Goal: Browse casually: Explore the website without a specific task or goal

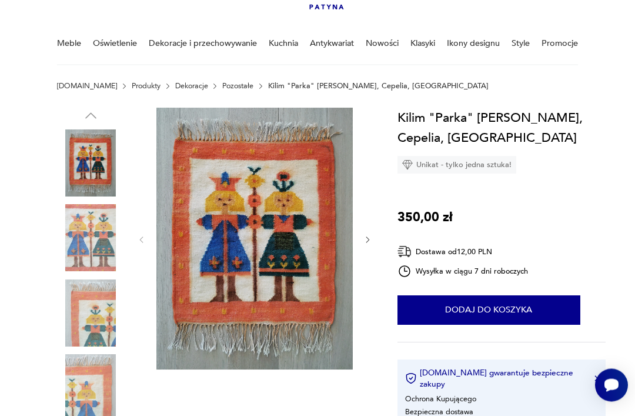
scroll to position [69, 0]
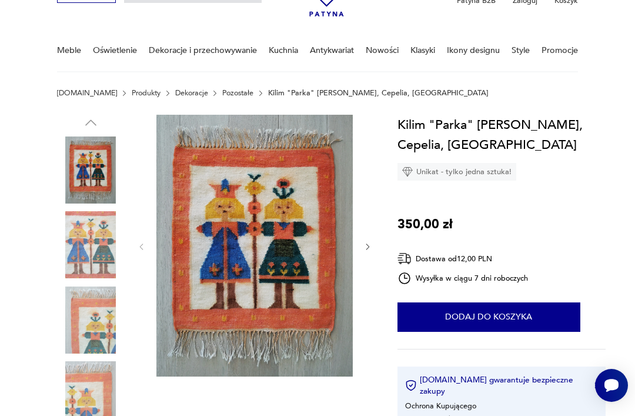
click at [263, 244] on img at bounding box center [254, 246] width 196 height 262
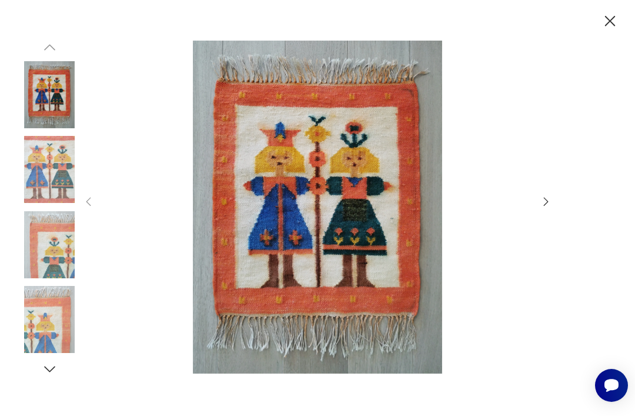
click at [548, 208] on icon "button" at bounding box center [546, 201] width 13 height 13
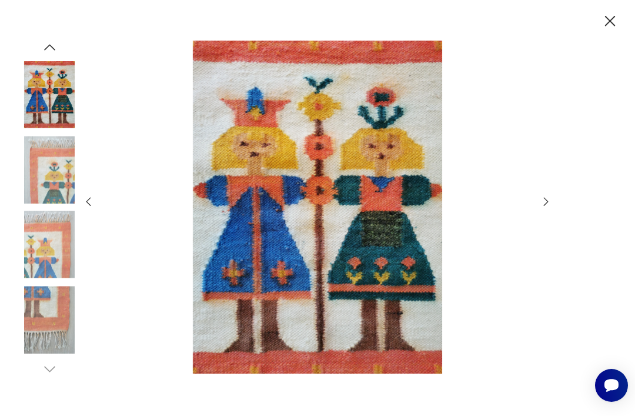
click at [548, 206] on icon "button" at bounding box center [546, 201] width 5 height 9
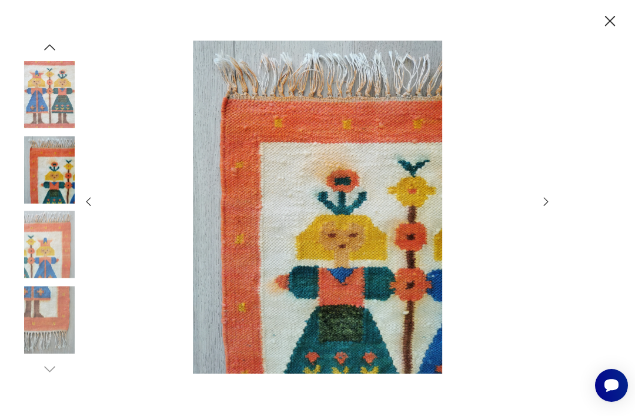
click at [548, 208] on icon "button" at bounding box center [546, 201] width 13 height 13
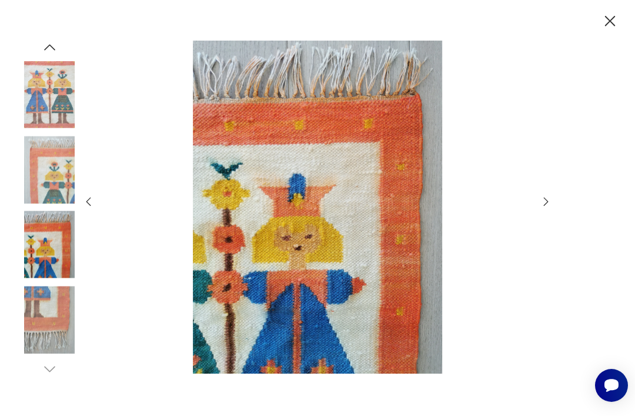
click at [550, 208] on icon "button" at bounding box center [546, 201] width 13 height 13
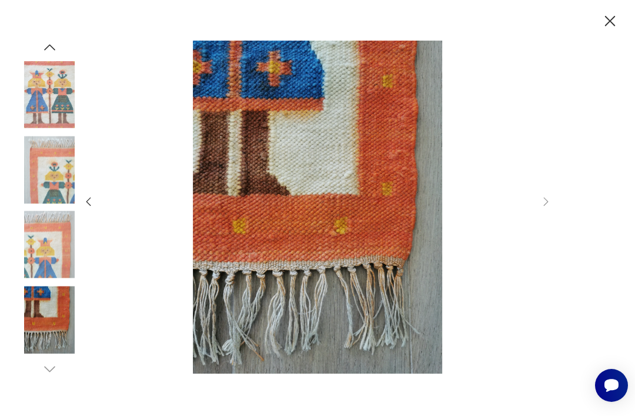
click at [612, 21] on icon "button" at bounding box center [610, 21] width 19 height 19
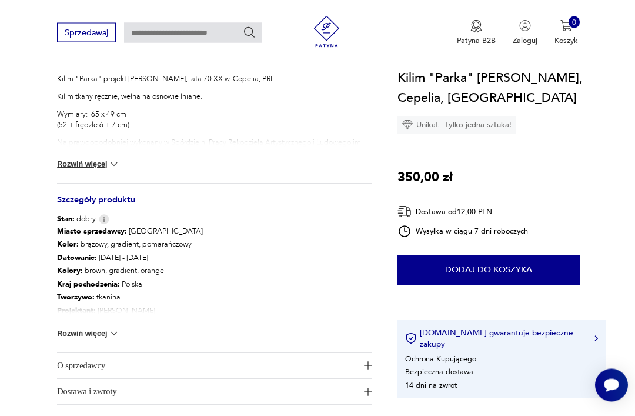
scroll to position [484, 0]
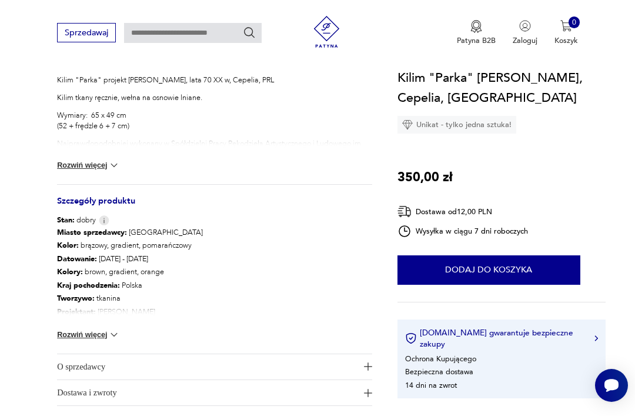
click at [116, 336] on img at bounding box center [114, 335] width 12 height 12
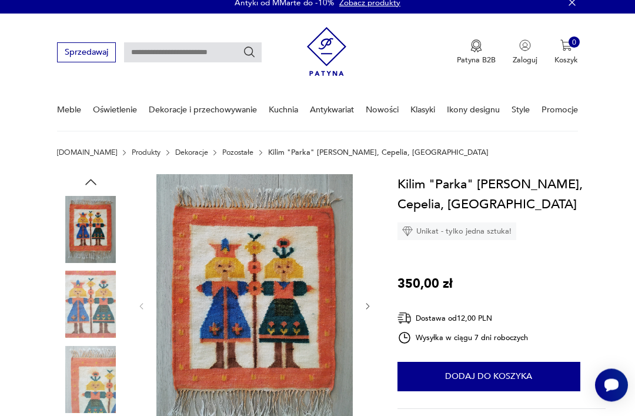
scroll to position [0, 0]
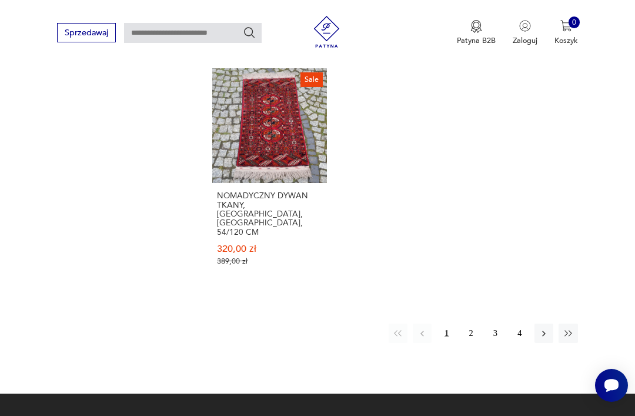
scroll to position [1288, 0]
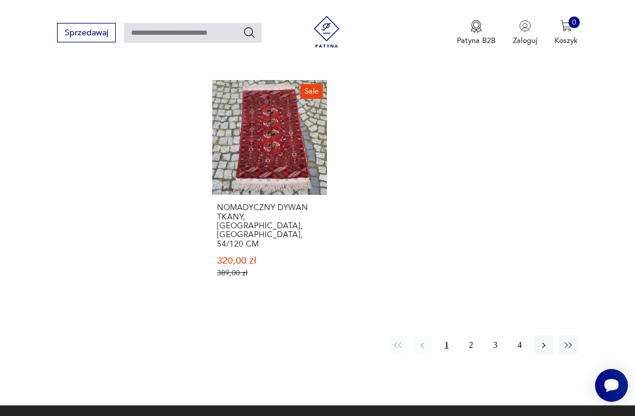
click at [470, 342] on button "2" at bounding box center [470, 344] width 19 height 19
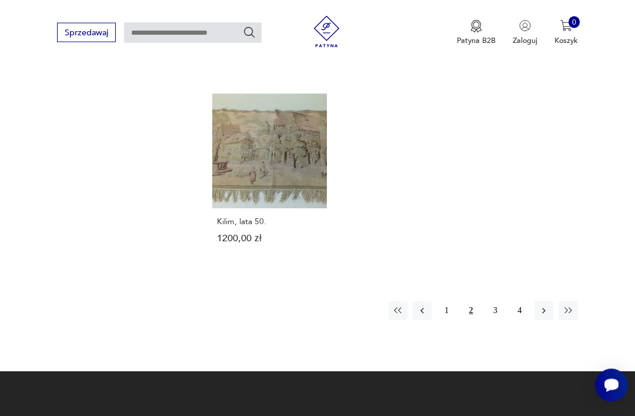
scroll to position [1215, 0]
click at [495, 320] on button "3" at bounding box center [494, 310] width 19 height 19
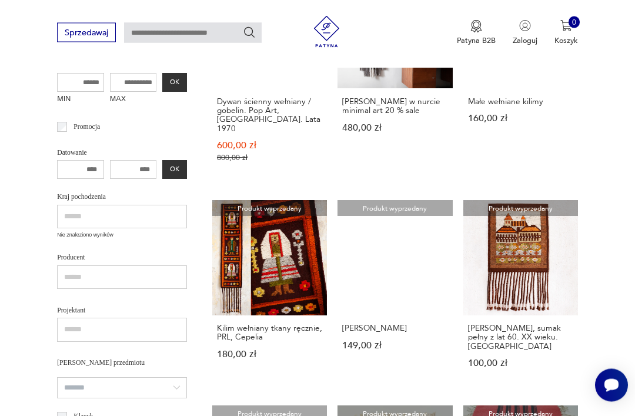
scroll to position [273, 0]
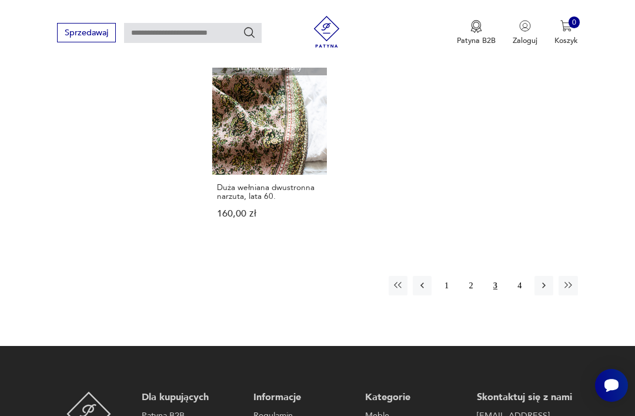
click at [523, 294] on button "4" at bounding box center [519, 285] width 19 height 19
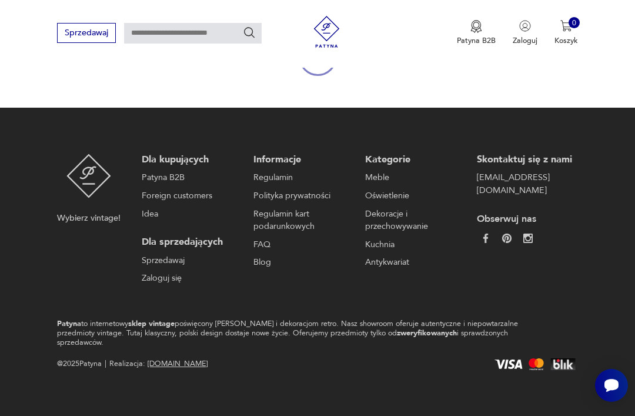
scroll to position [139, 0]
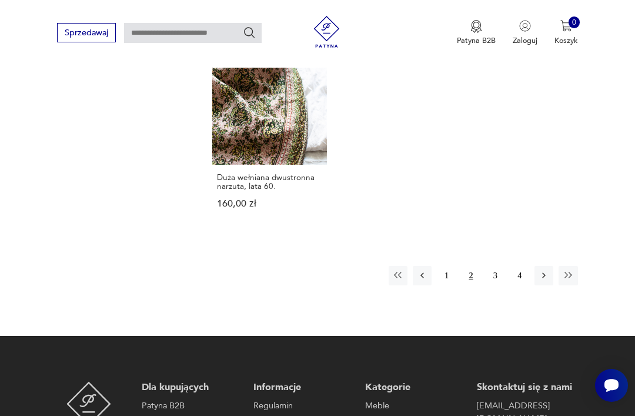
scroll to position [139, 0]
